Goal: Complete application form

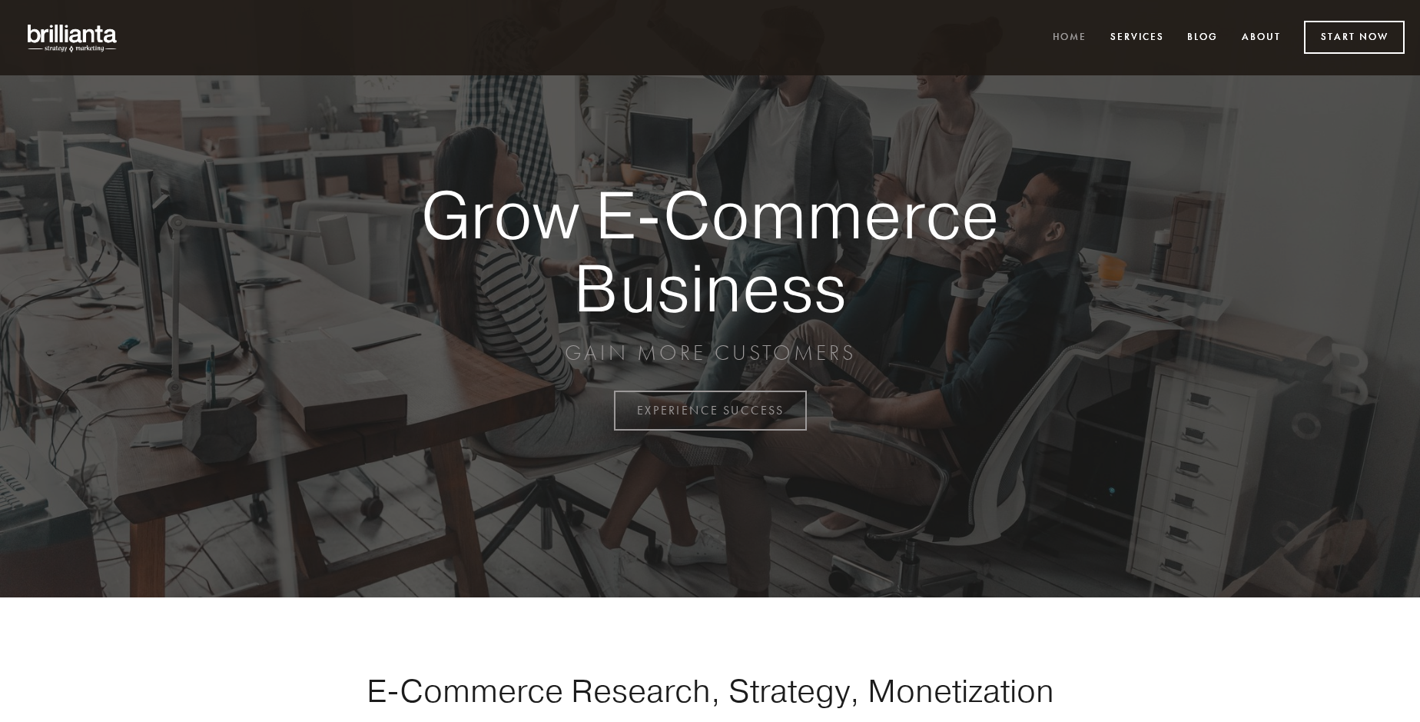
scroll to position [4028, 0]
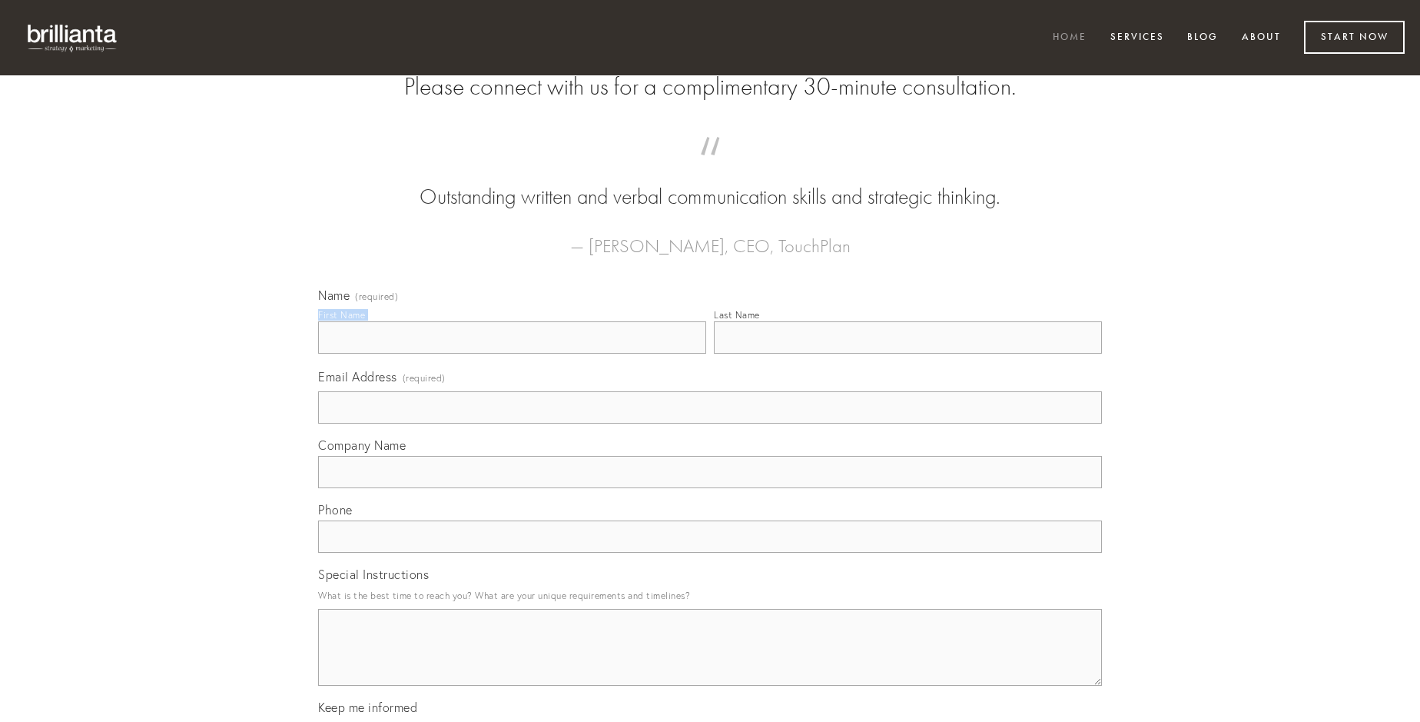
type input "[PERSON_NAME]"
click at [908, 354] on input "Last Name" at bounding box center [908, 337] width 388 height 32
type input "[PERSON_NAME]"
click at [710, 423] on input "Email Address (required)" at bounding box center [710, 407] width 784 height 32
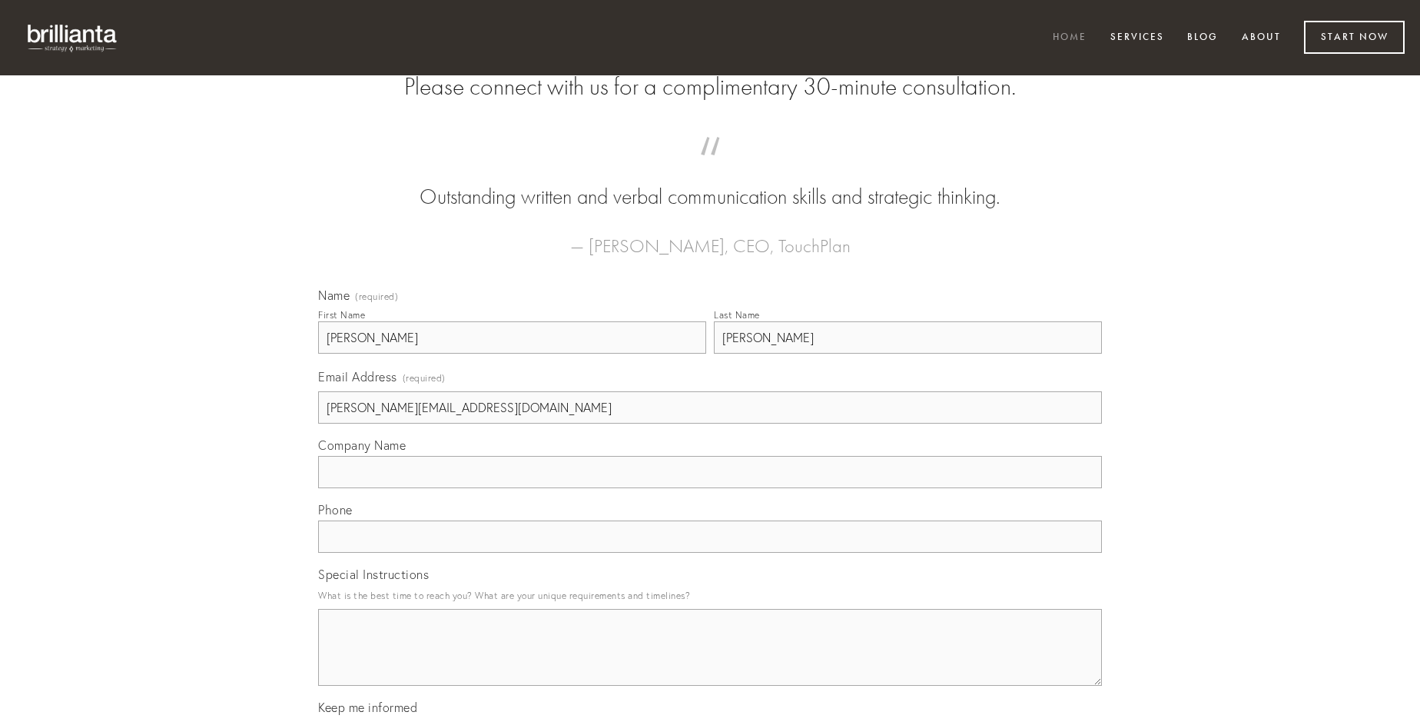
type input "[PERSON_NAME][EMAIL_ADDRESS][DOMAIN_NAME]"
click at [710, 488] on input "Company Name" at bounding box center [710, 472] width 784 height 32
type input "addo"
click at [710, 553] on input "text" at bounding box center [710, 536] width 784 height 32
click at [710, 661] on textarea "Special Instructions" at bounding box center [710, 647] width 784 height 77
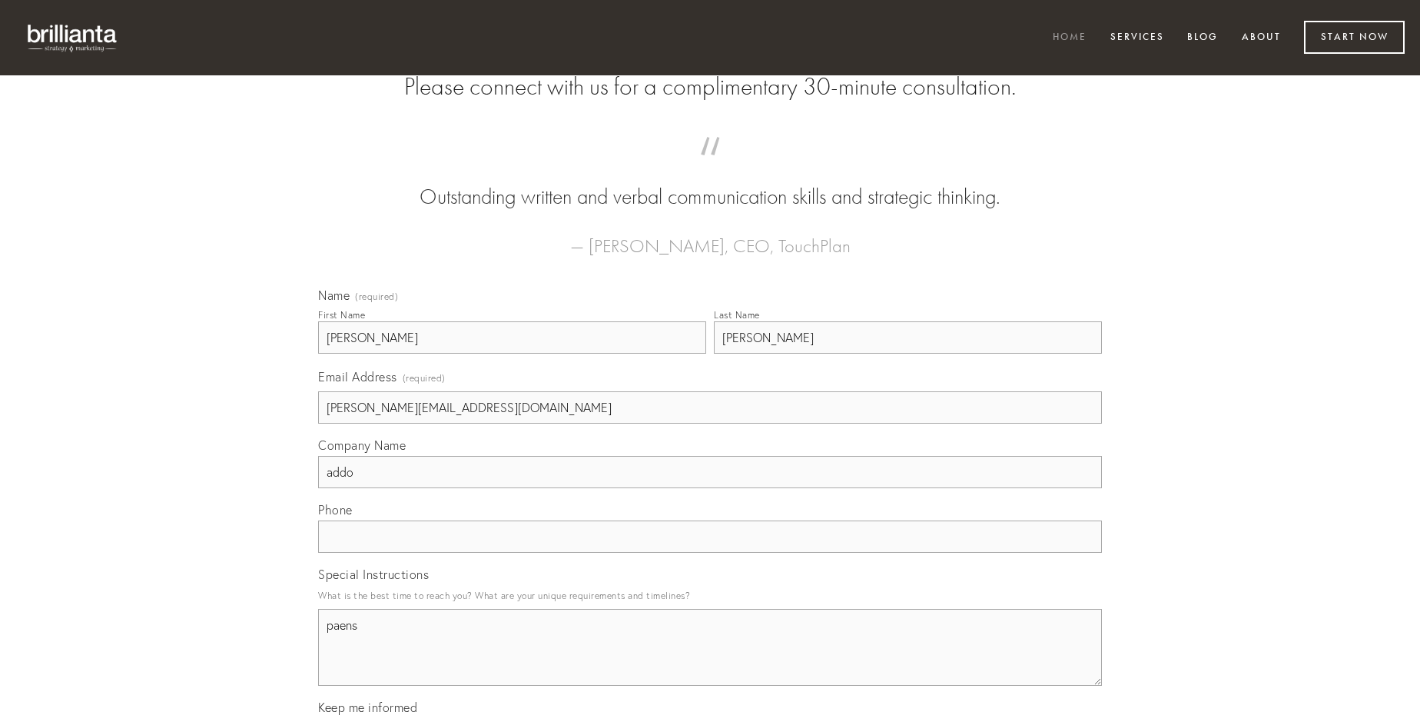
type textarea "paens"
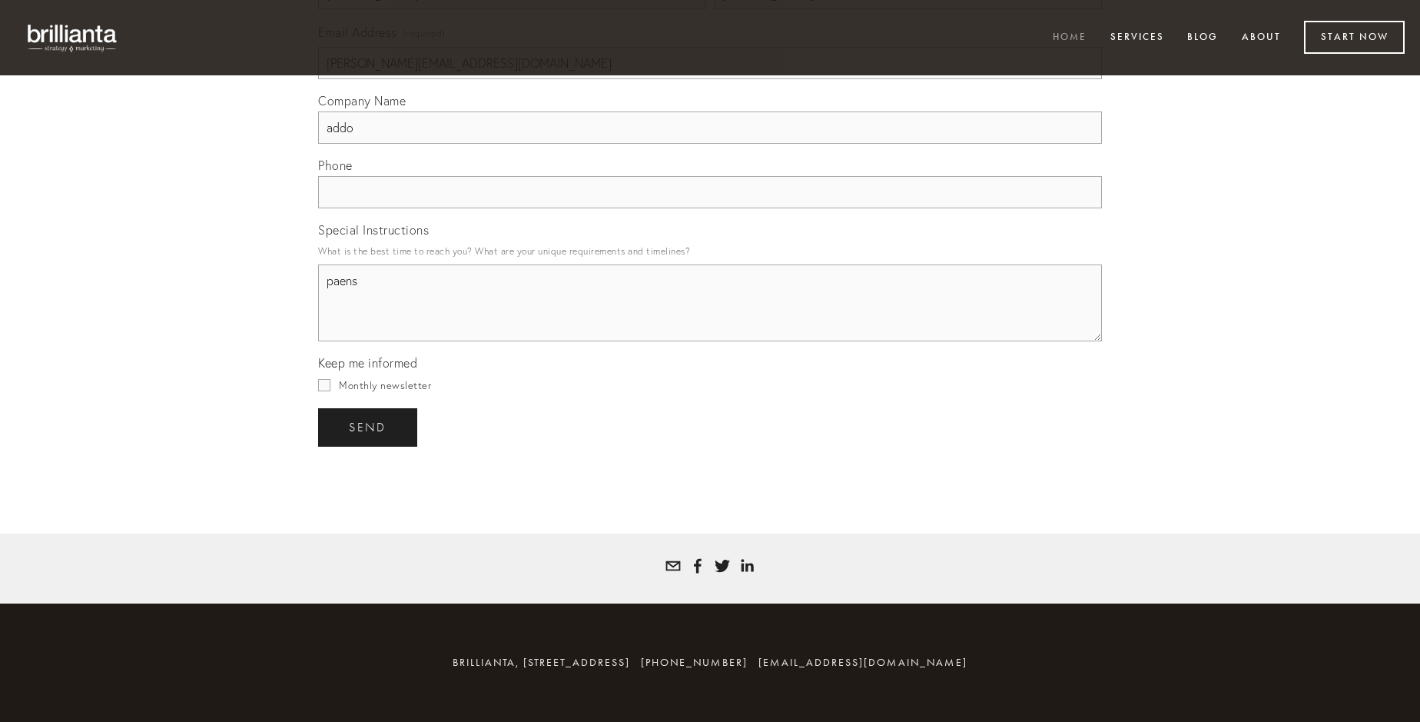
click at [369, 427] on span "send" at bounding box center [368, 427] width 38 height 14
